Goal: Information Seeking & Learning: Learn about a topic

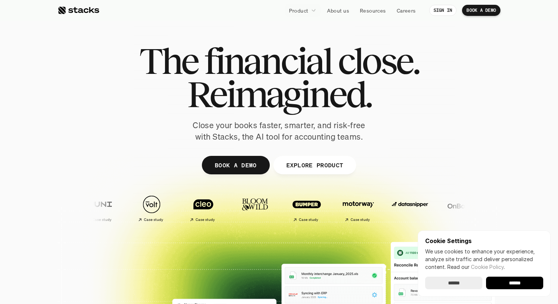
click at [225, 109] on span "Reimagined." at bounding box center [279, 93] width 184 height 33
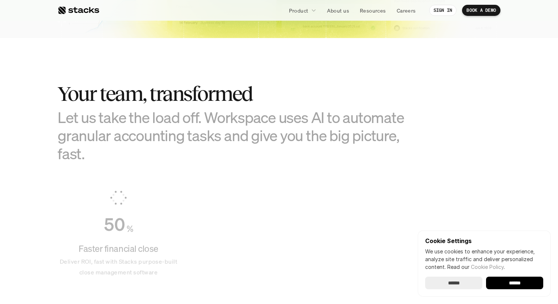
scroll to position [420, 0]
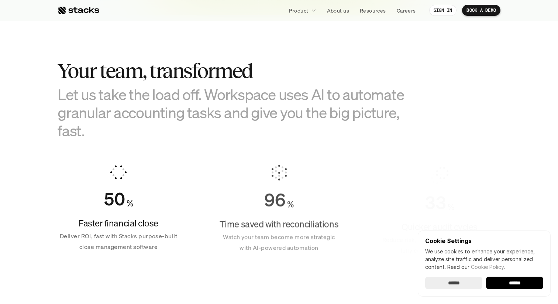
click at [244, 103] on h3 "Let us take the load off. Workspace uses AI to automate granular accounting tas…" at bounding box center [242, 112] width 369 height 55
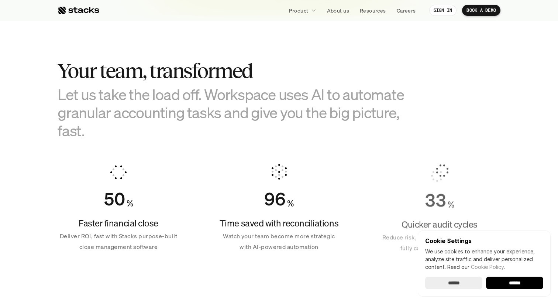
click at [244, 103] on h3 "Let us take the load off. Workspace uses AI to automate granular accounting tas…" at bounding box center [242, 112] width 369 height 55
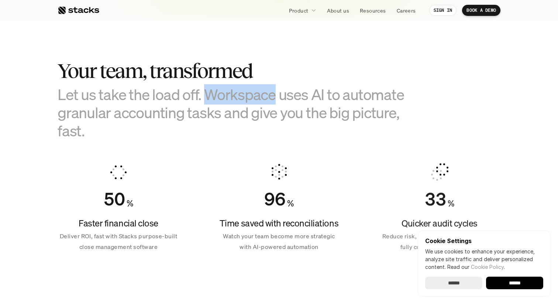
click at [244, 103] on h3 "Let us take the load off. Workspace uses AI to automate granular accounting tas…" at bounding box center [242, 112] width 369 height 55
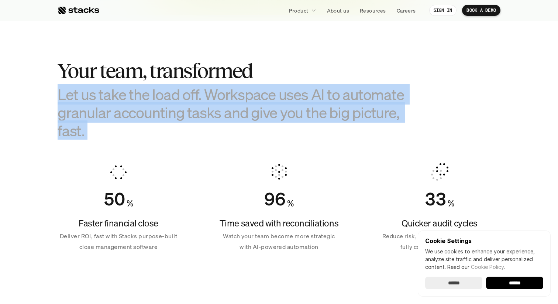
click at [244, 103] on h3 "Let us take the load off. Workspace uses AI to automate granular accounting tas…" at bounding box center [242, 112] width 369 height 55
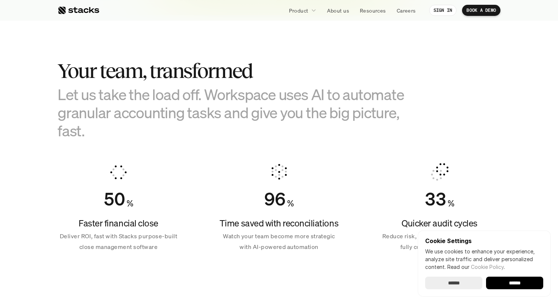
click at [244, 103] on h3 "Let us take the load off. Workspace uses AI to automate granular accounting tas…" at bounding box center [242, 112] width 369 height 55
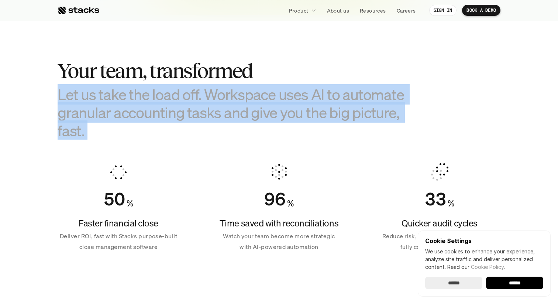
scroll to position [434, 0]
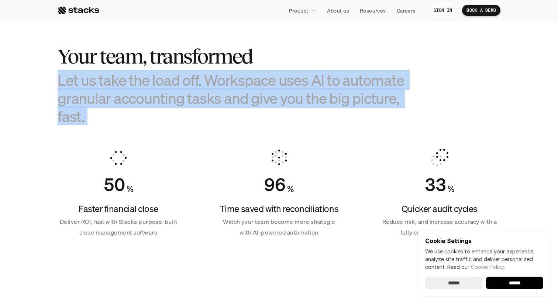
click at [241, 109] on h3 "Let us take the load off. Workspace uses AI to automate granular accounting tas…" at bounding box center [242, 98] width 369 height 55
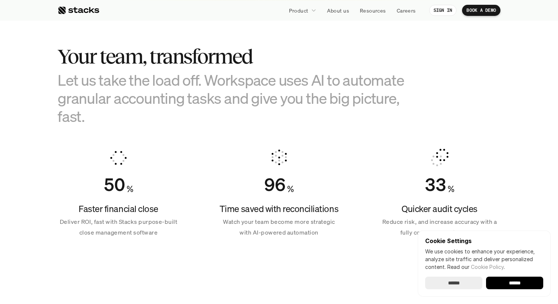
click at [241, 109] on h3 "Let us take the load off. Workspace uses AI to automate granular accounting tas…" at bounding box center [242, 98] width 369 height 55
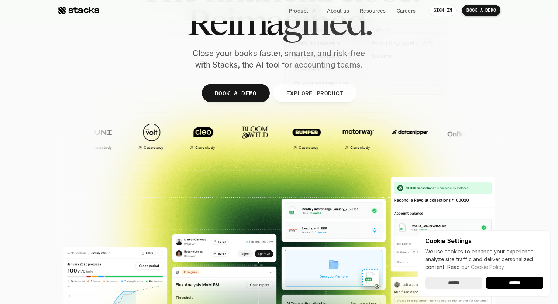
scroll to position [0, 0]
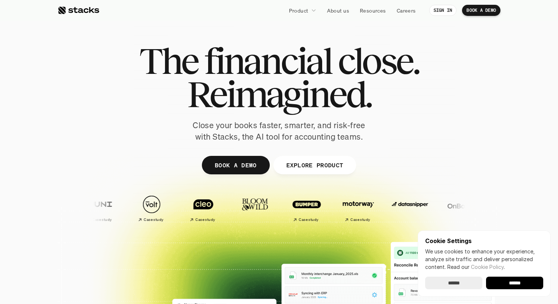
click at [237, 45] on span "financial" at bounding box center [267, 60] width 127 height 33
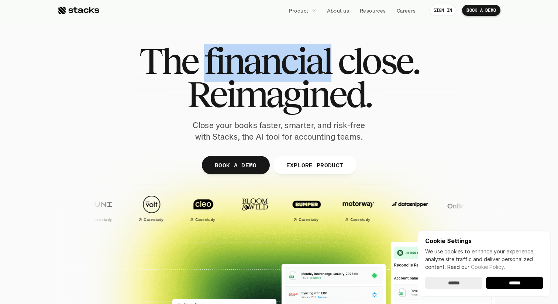
click at [237, 45] on span "financial" at bounding box center [267, 60] width 127 height 33
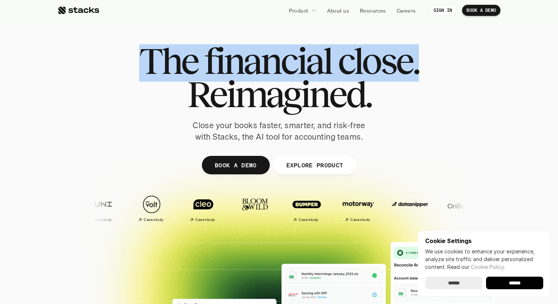
click at [284, 90] on span "Reimagined." at bounding box center [279, 93] width 184 height 33
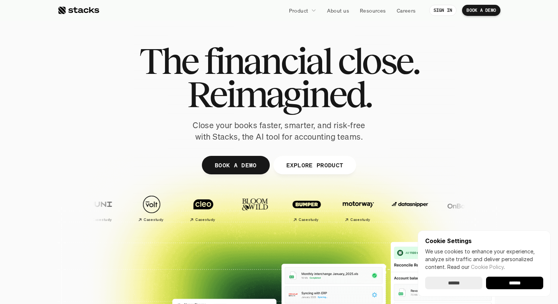
click at [284, 90] on span "Reimagined." at bounding box center [279, 93] width 184 height 33
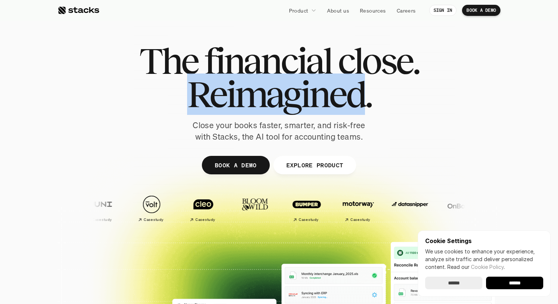
click at [272, 88] on span "Reimagined." at bounding box center [279, 93] width 184 height 33
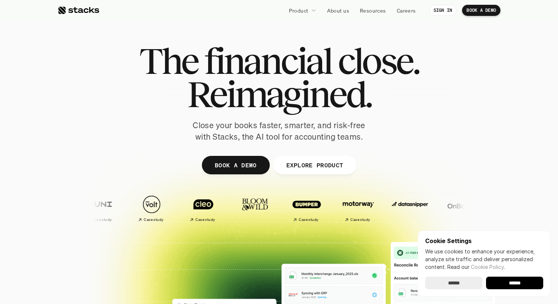
click at [272, 88] on span "Reimagined." at bounding box center [279, 93] width 184 height 33
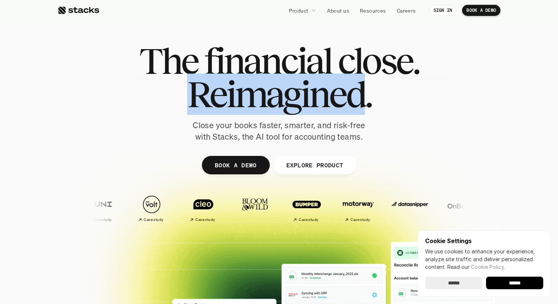
click at [310, 77] on span "Reimagined." at bounding box center [279, 93] width 184 height 33
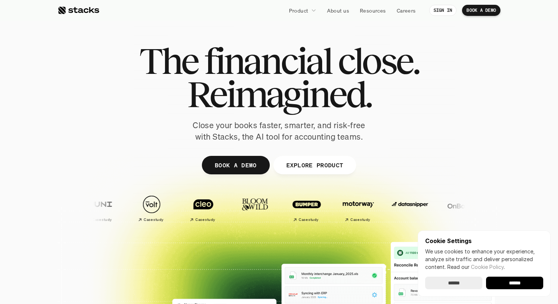
click at [310, 77] on span "Reimagined." at bounding box center [279, 93] width 184 height 33
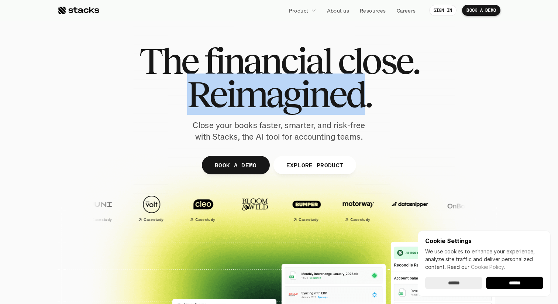
click at [310, 77] on span "Reimagined." at bounding box center [279, 93] width 184 height 33
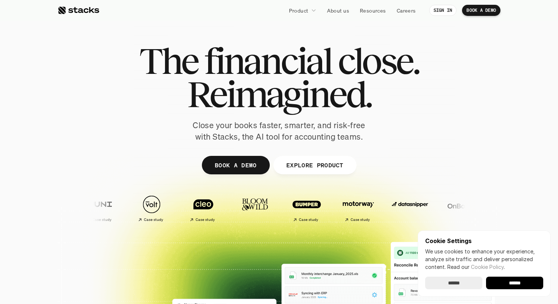
click at [246, 137] on p "Close your books faster, smarter, and risk-free with Stacks, the AI tool for ac…" at bounding box center [279, 130] width 184 height 23
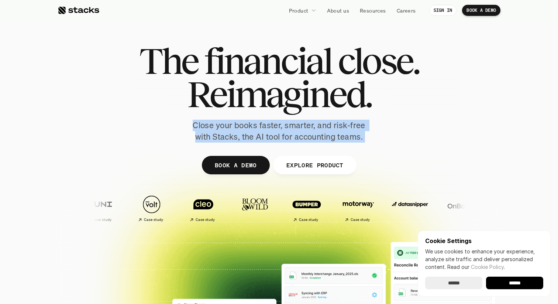
click at [246, 137] on p "Close your books faster, smarter, and risk-free with Stacks, the AI tool for ac…" at bounding box center [279, 130] width 184 height 23
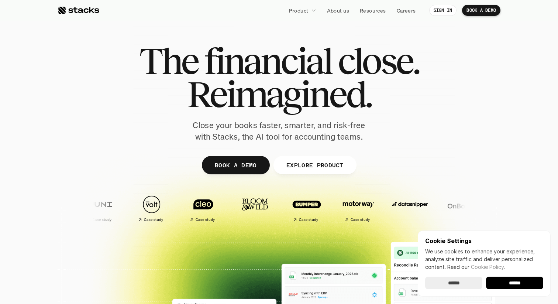
click at [246, 137] on p "Close your books faster, smarter, and risk-free with Stacks, the AI tool for ac…" at bounding box center [279, 130] width 184 height 23
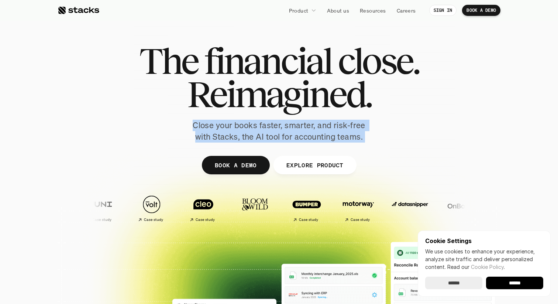
click at [246, 137] on p "Close your books faster, smarter, and risk-free with Stacks, the AI tool for ac…" at bounding box center [279, 130] width 184 height 23
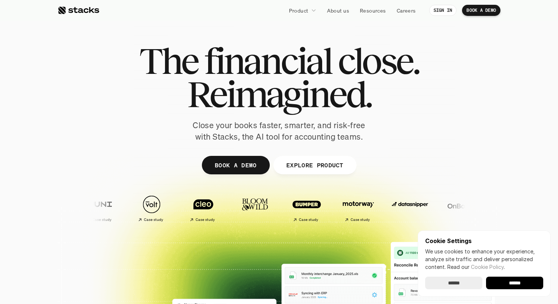
click at [246, 137] on p "Close your books faster, smarter, and risk-free with Stacks, the AI tool for ac…" at bounding box center [279, 130] width 184 height 23
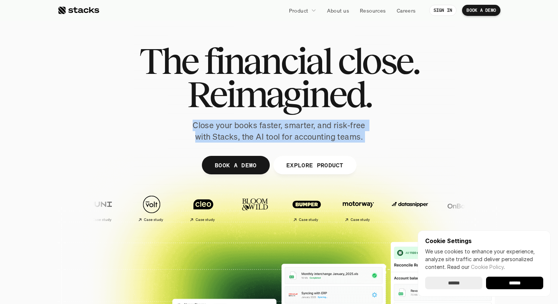
click at [251, 137] on p "Close your books faster, smarter, and risk-free with Stacks, the AI tool for ac…" at bounding box center [279, 130] width 184 height 23
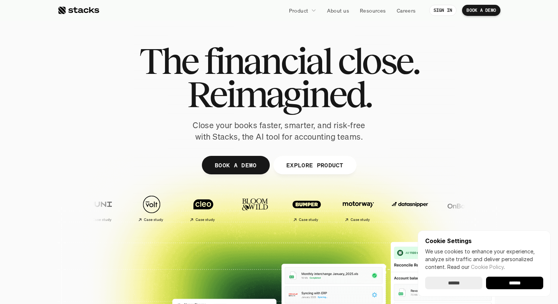
click at [251, 137] on p "Close your books faster, smarter, and risk-free with Stacks, the AI tool for ac…" at bounding box center [279, 130] width 184 height 23
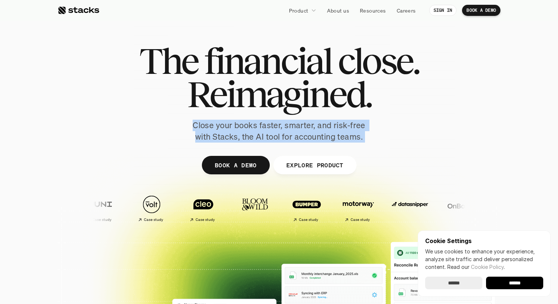
click at [250, 136] on p "Close your books faster, smarter, and risk-free with Stacks, the AI tool for ac…" at bounding box center [279, 130] width 184 height 23
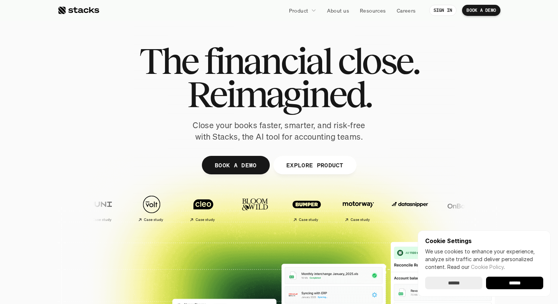
click at [250, 136] on p "Close your books faster, smarter, and risk-free with Stacks, the AI tool for ac…" at bounding box center [279, 130] width 184 height 23
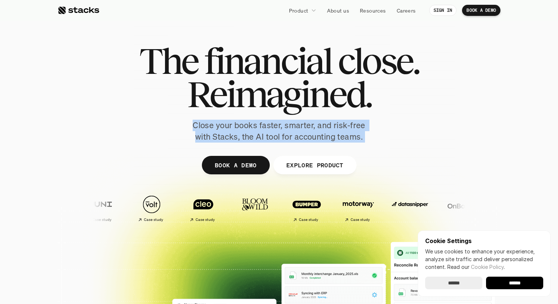
click at [250, 136] on p "Close your books faster, smarter, and risk-free with Stacks, the AI tool for ac…" at bounding box center [279, 130] width 184 height 23
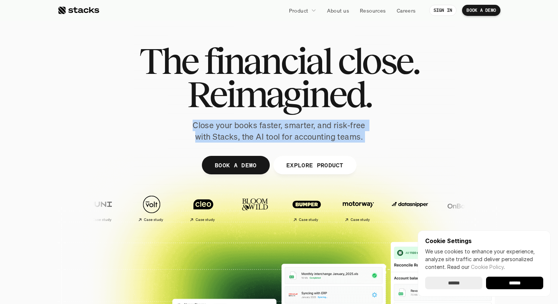
click at [250, 136] on p "Close your books faster, smarter, and risk-free with Stacks, the AI tool for ac…" at bounding box center [279, 130] width 184 height 23
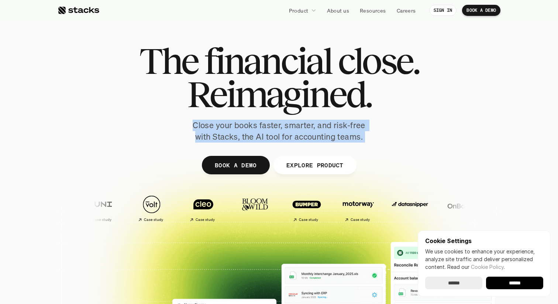
click at [250, 136] on p "Close your books faster, smarter, and risk-free with Stacks, the AI tool for ac…" at bounding box center [279, 130] width 184 height 23
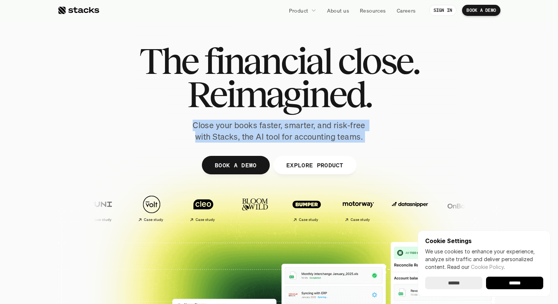
click at [250, 136] on p "Close your books faster, smarter, and risk-free with Stacks, the AI tool for ac…" at bounding box center [279, 130] width 184 height 23
click at [265, 135] on p "Close your books faster, smarter, and risk-free with Stacks, the AI tool for ac…" at bounding box center [279, 130] width 184 height 23
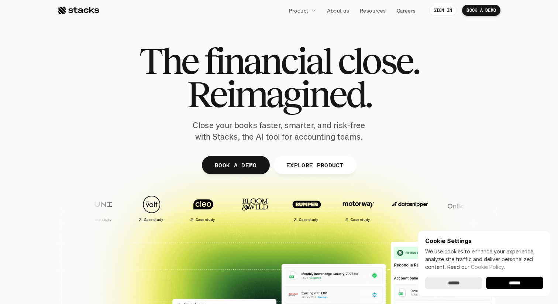
click at [265, 135] on p "Close your books faster, smarter, and risk-free with Stacks, the AI tool for ac…" at bounding box center [279, 130] width 184 height 23
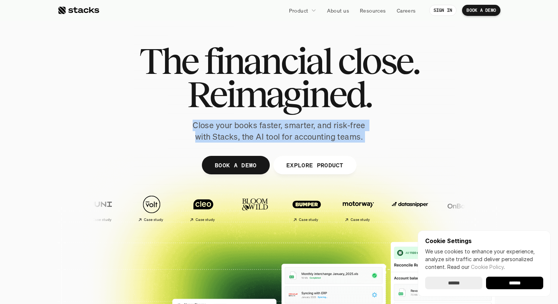
click at [265, 135] on p "Close your books faster, smarter, and risk-free with Stacks, the AI tool for ac…" at bounding box center [279, 130] width 184 height 23
click at [265, 136] on p "Close your books faster, smarter, and risk-free with Stacks, the AI tool for ac…" at bounding box center [279, 130] width 184 height 23
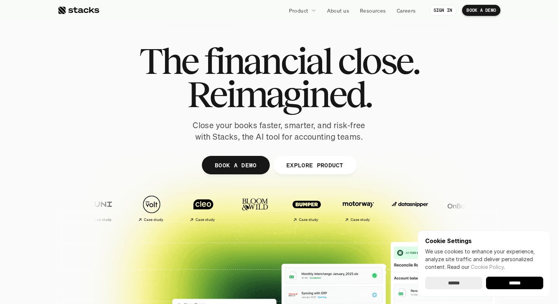
click at [265, 136] on p "Close your books faster, smarter, and risk-free with Stacks, the AI tool for ac…" at bounding box center [279, 130] width 184 height 23
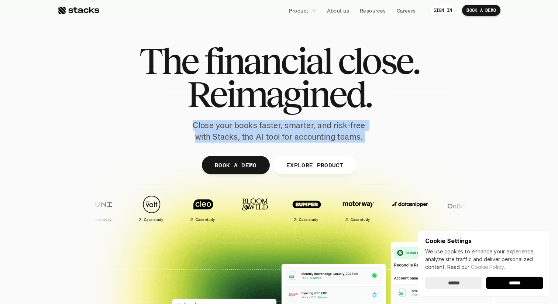
click at [248, 135] on p "Close your books faster, smarter, and risk-free with Stacks, the AI tool for ac…" at bounding box center [279, 130] width 184 height 23
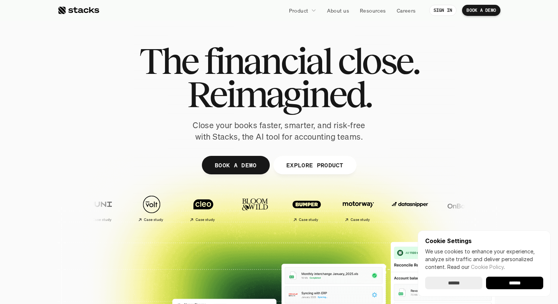
click at [248, 135] on p "Close your books faster, smarter, and risk-free with Stacks, the AI tool for ac…" at bounding box center [279, 130] width 184 height 23
click at [276, 128] on p "Close your books faster, smarter, and risk-free with Stacks, the AI tool for ac…" at bounding box center [279, 130] width 184 height 23
click at [310, 128] on p "Close your books faster, smarter, and risk-free with Stacks, the AI tool for ac…" at bounding box center [279, 130] width 184 height 23
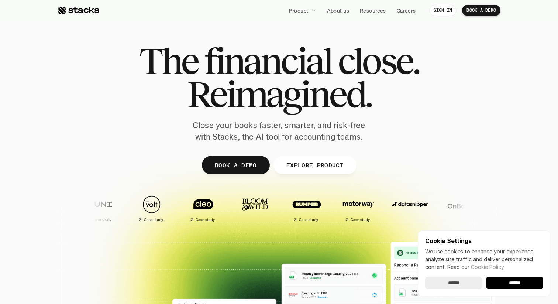
click at [310, 128] on p "Close your books faster, smarter, and risk-free with Stacks, the AI tool for ac…" at bounding box center [279, 130] width 184 height 23
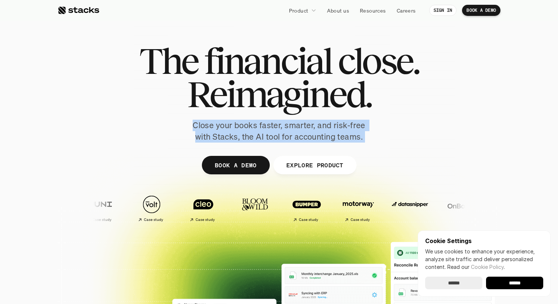
click at [294, 37] on div at bounding box center [279, 181] width 443 height 332
